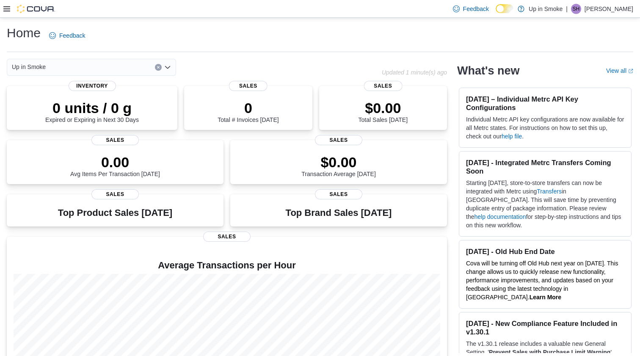
click at [6, 8] on icon at bounding box center [6, 8] width 7 height 5
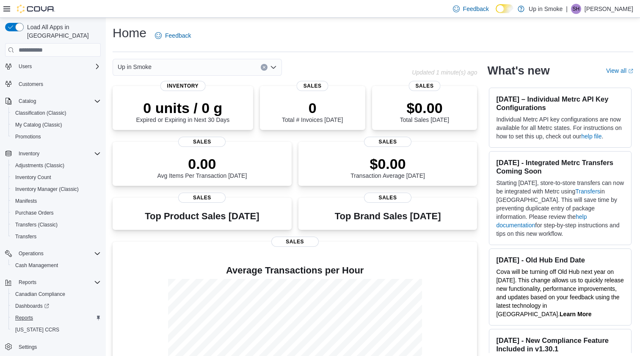
scroll to position [30, 0]
click at [31, 291] on span "Canadian Compliance" at bounding box center [40, 294] width 50 height 7
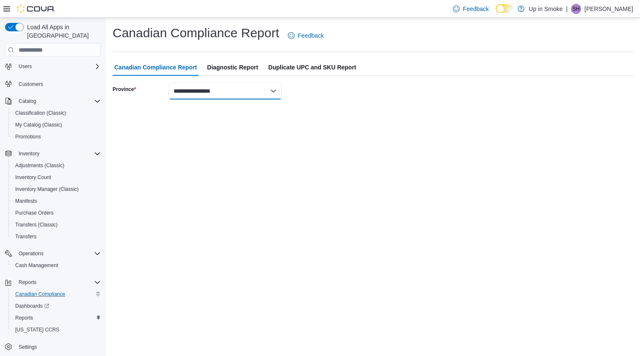
click at [208, 94] on select "**********" at bounding box center [224, 91] width 113 height 17
select select "**********"
select select "****"
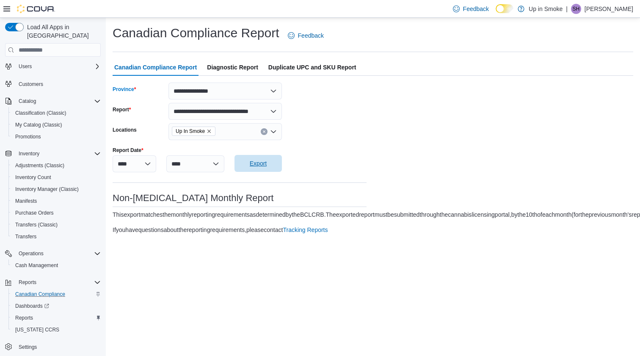
click at [267, 163] on span "Export" at bounding box center [258, 163] width 17 height 8
click at [18, 315] on span "Reports" at bounding box center [24, 318] width 18 height 7
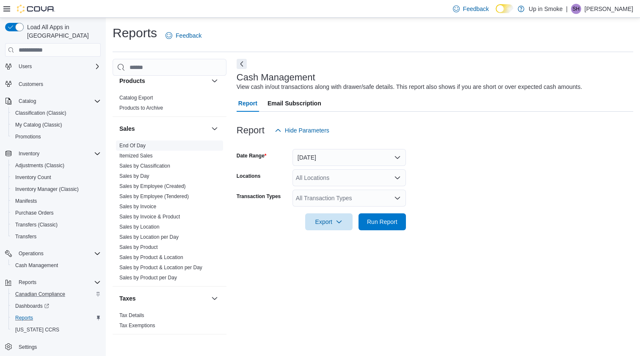
scroll to position [549, 0]
click at [134, 146] on link "End Of Day" at bounding box center [132, 146] width 26 height 6
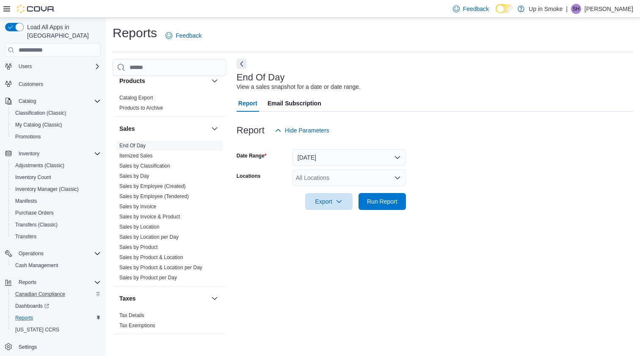
click at [333, 157] on button "[DATE]" at bounding box center [349, 157] width 113 height 17
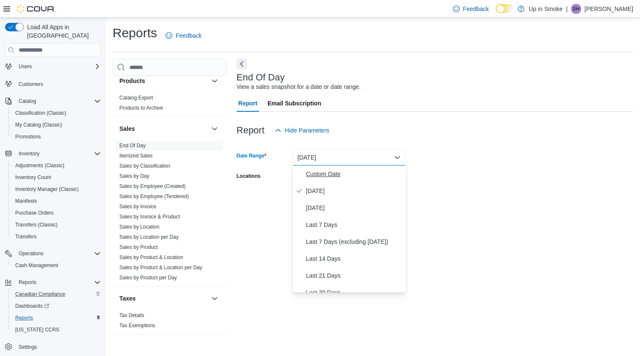
click at [321, 176] on span "Custom Date" at bounding box center [354, 174] width 97 height 10
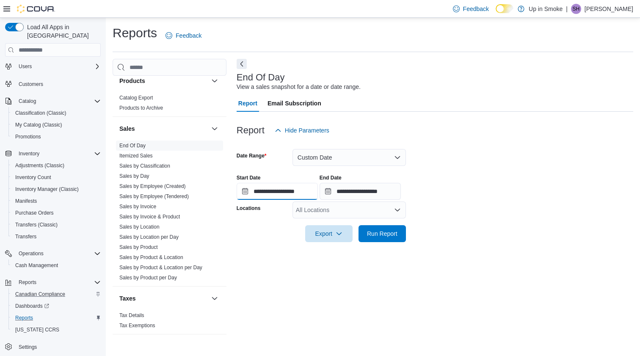
click at [309, 189] on input "**********" at bounding box center [277, 191] width 81 height 17
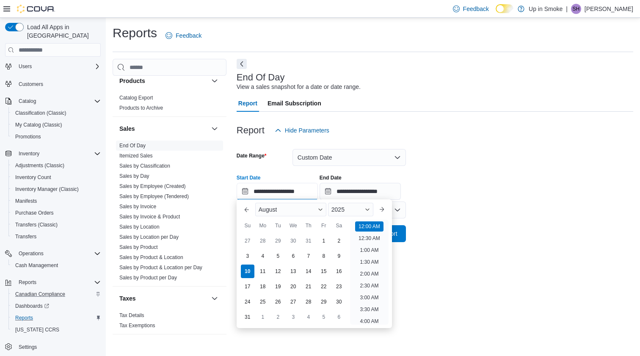
scroll to position [26, 0]
click at [323, 152] on button "Custom Date" at bounding box center [349, 157] width 113 height 17
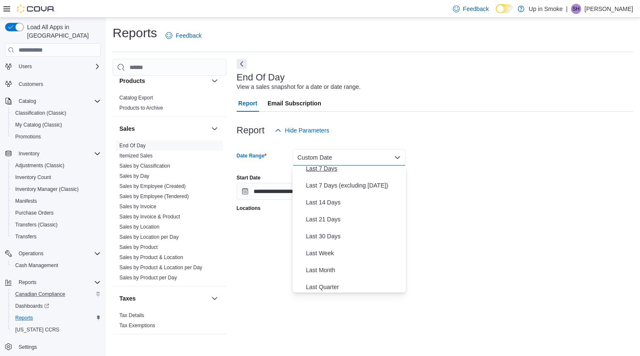
scroll to position [63, 0]
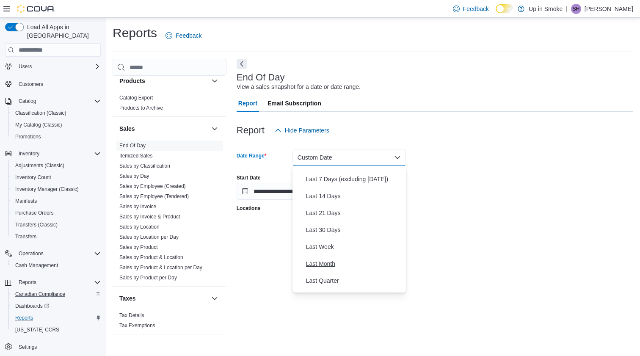
click at [320, 262] on span "Last Month" at bounding box center [354, 264] width 97 height 10
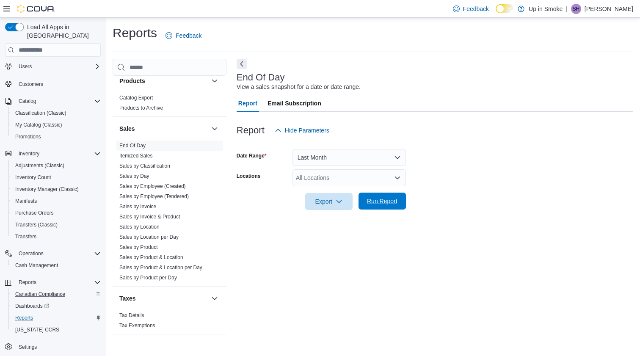
click at [383, 201] on span "Run Report" at bounding box center [382, 201] width 30 height 8
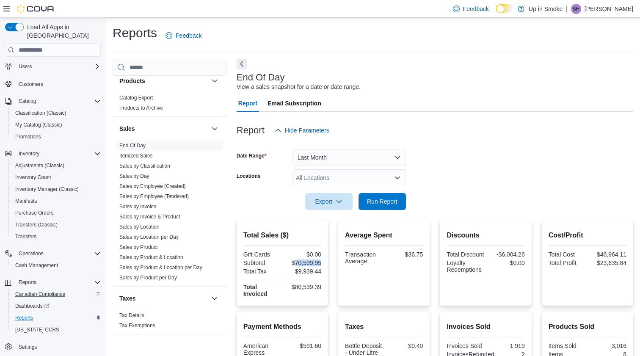
drag, startPoint x: 320, startPoint y: 263, endPoint x: 295, endPoint y: 263, distance: 25.0
click at [295, 263] on div "$70,599.95" at bounding box center [302, 262] width 37 height 7
copy div "70,599.95"
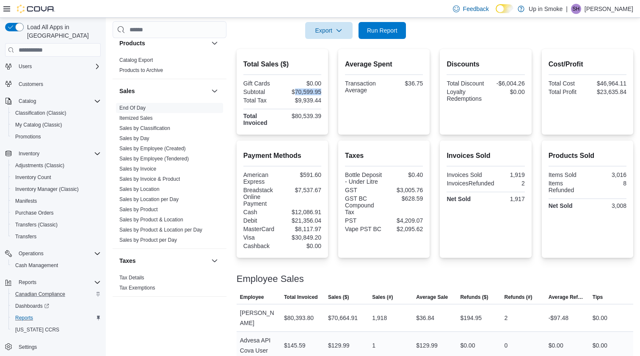
scroll to position [171, 0]
click at [264, 333] on div "Advesa API Cova User" at bounding box center [259, 345] width 44 height 27
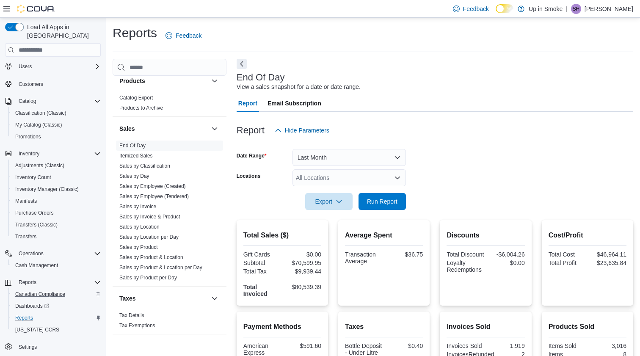
scroll to position [0, 0]
click at [309, 158] on button "Last Month" at bounding box center [349, 157] width 113 height 17
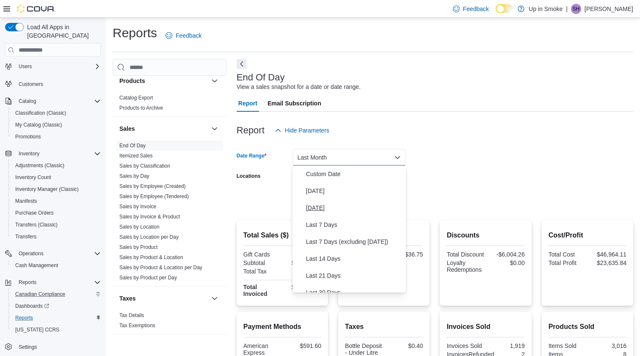
click at [314, 203] on span "[DATE]" at bounding box center [354, 208] width 97 height 10
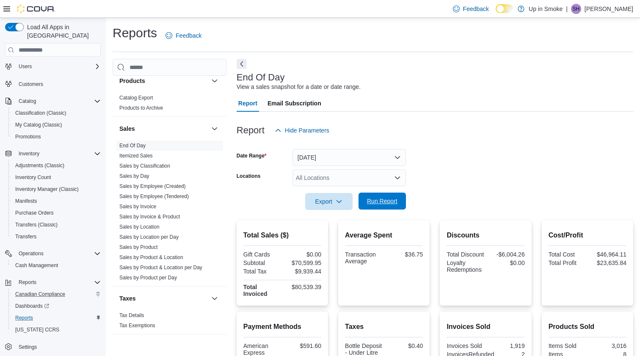
click at [375, 204] on span "Run Report" at bounding box center [382, 201] width 30 height 8
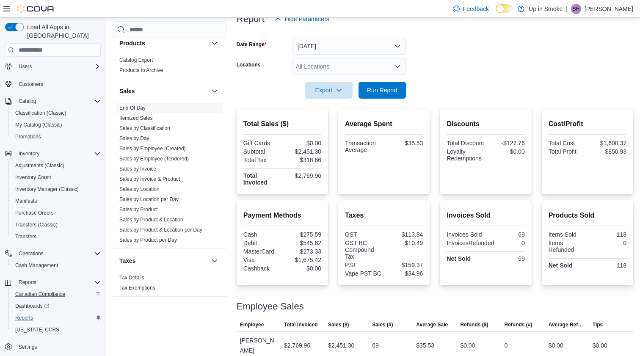
scroll to position [111, 0]
